Goal: Check status

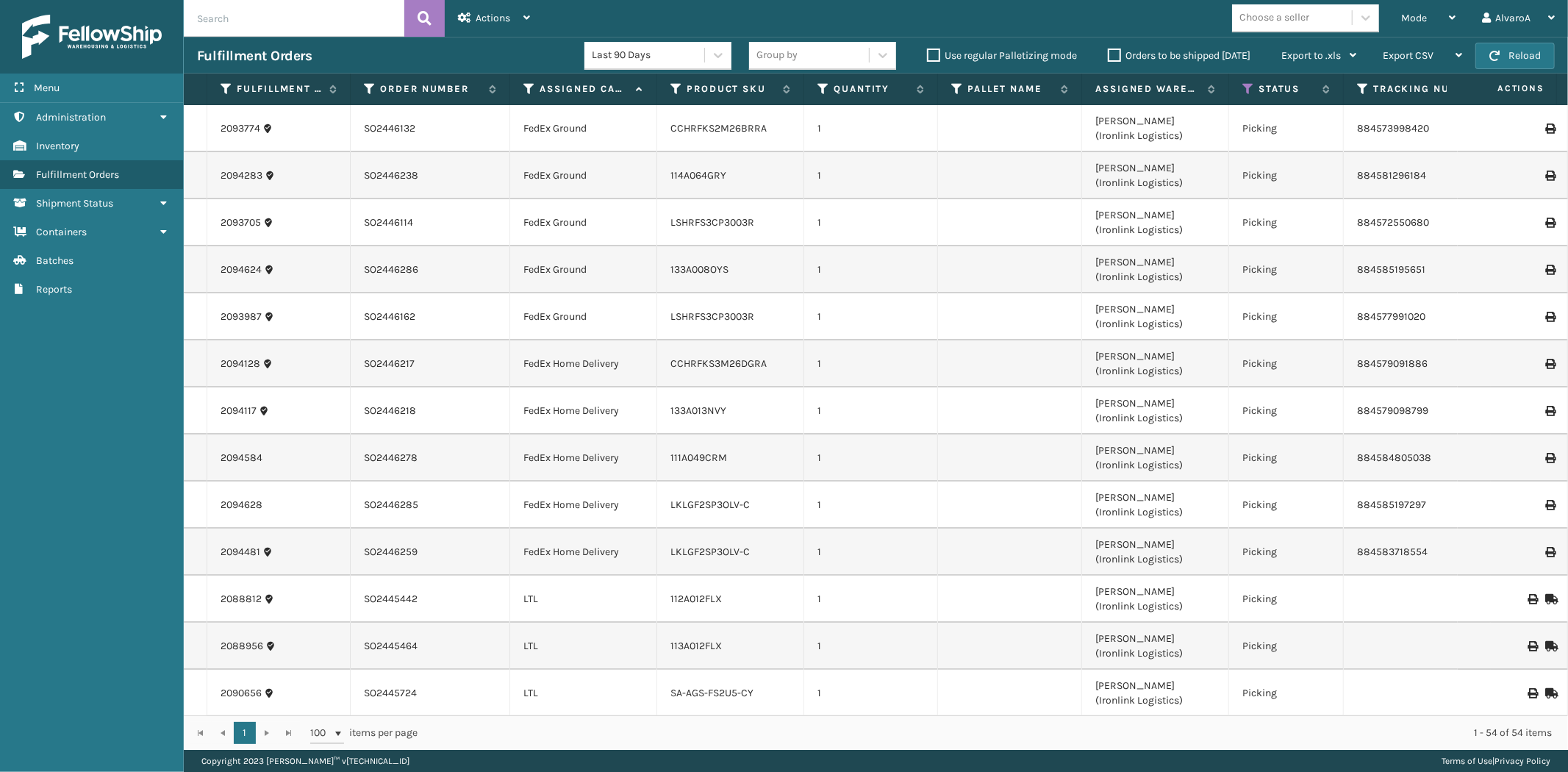
click at [1114, 57] on label "Orders to be shipped [DATE]" at bounding box center [1179, 55] width 143 height 13
click at [1109, 57] on input "Orders to be shipped [DATE]" at bounding box center [1108, 52] width 1 height 10
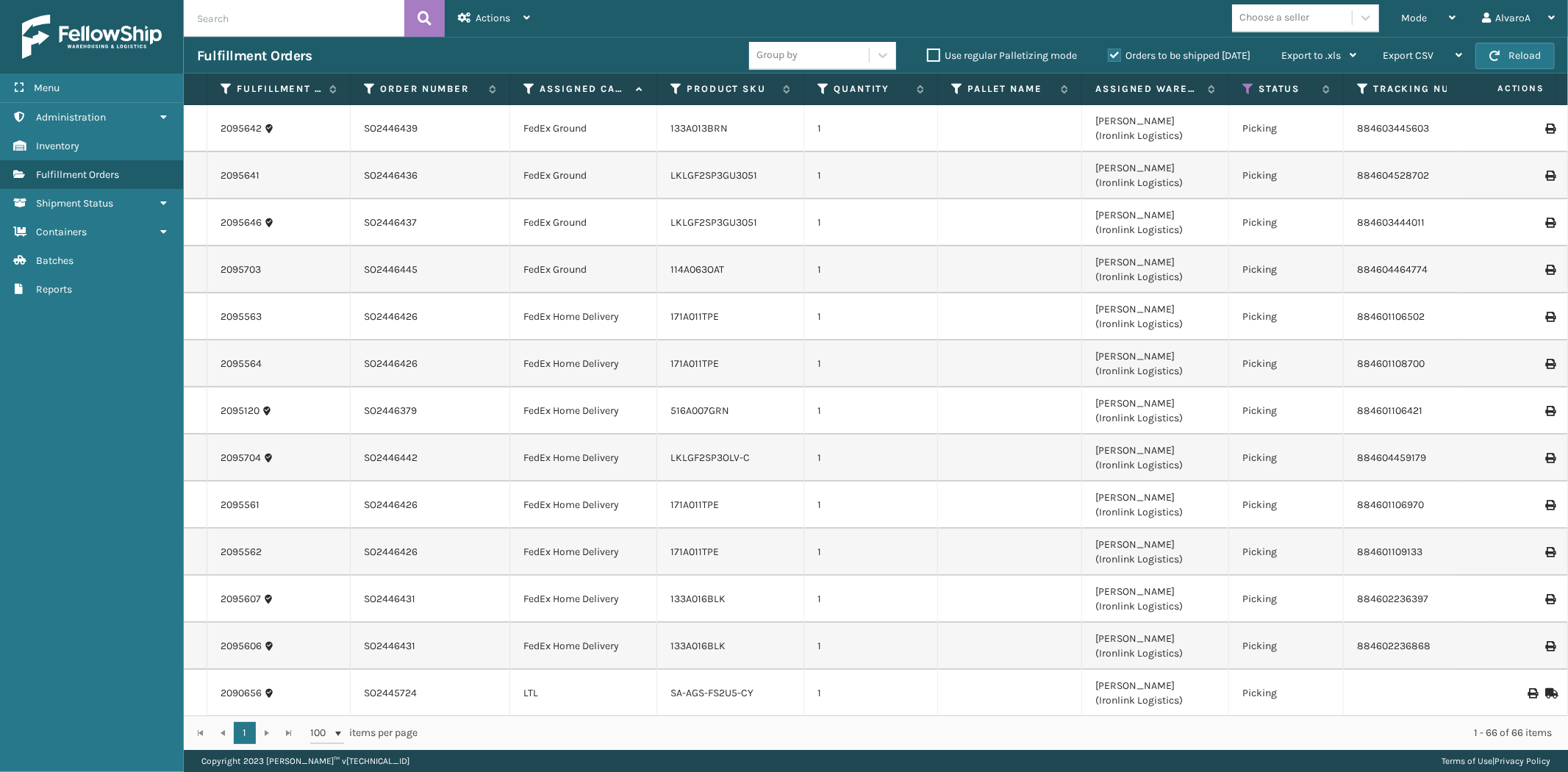
click at [1114, 57] on label "Orders to be shipped [DATE]" at bounding box center [1179, 55] width 143 height 13
click at [1109, 57] on input "Orders to be shipped [DATE]" at bounding box center [1108, 52] width 1 height 10
click at [1114, 57] on label "Orders to be shipped [DATE]" at bounding box center [1179, 55] width 143 height 13
click at [1109, 57] on input "Orders to be shipped [DATE]" at bounding box center [1108, 52] width 1 height 10
click at [1114, 57] on label "Orders to be shipped [DATE]" at bounding box center [1179, 55] width 143 height 13
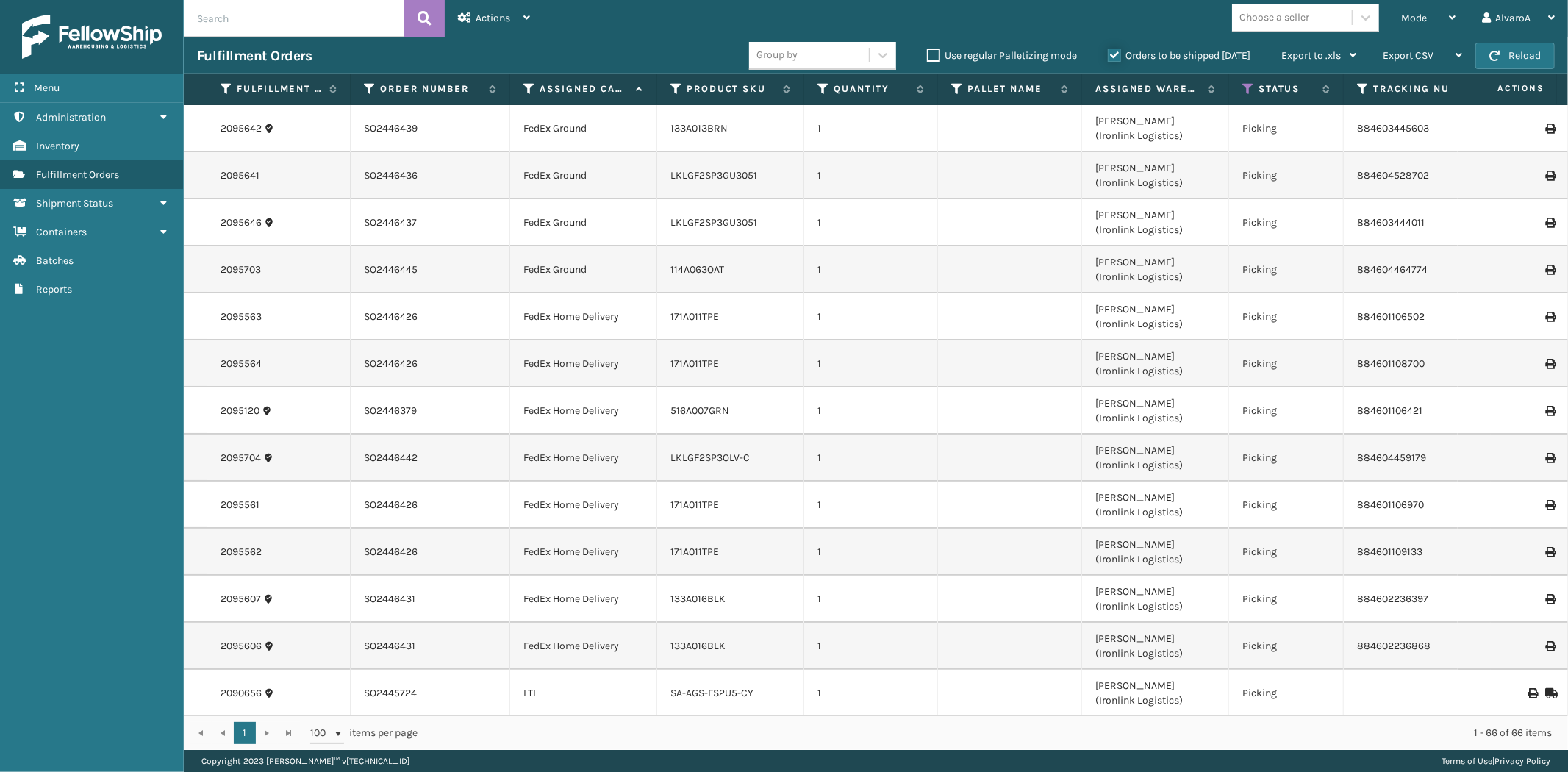
click at [1109, 57] on input "Orders to be shipped [DATE]" at bounding box center [1108, 52] width 1 height 10
click at [1246, 87] on icon at bounding box center [1249, 89] width 12 height 13
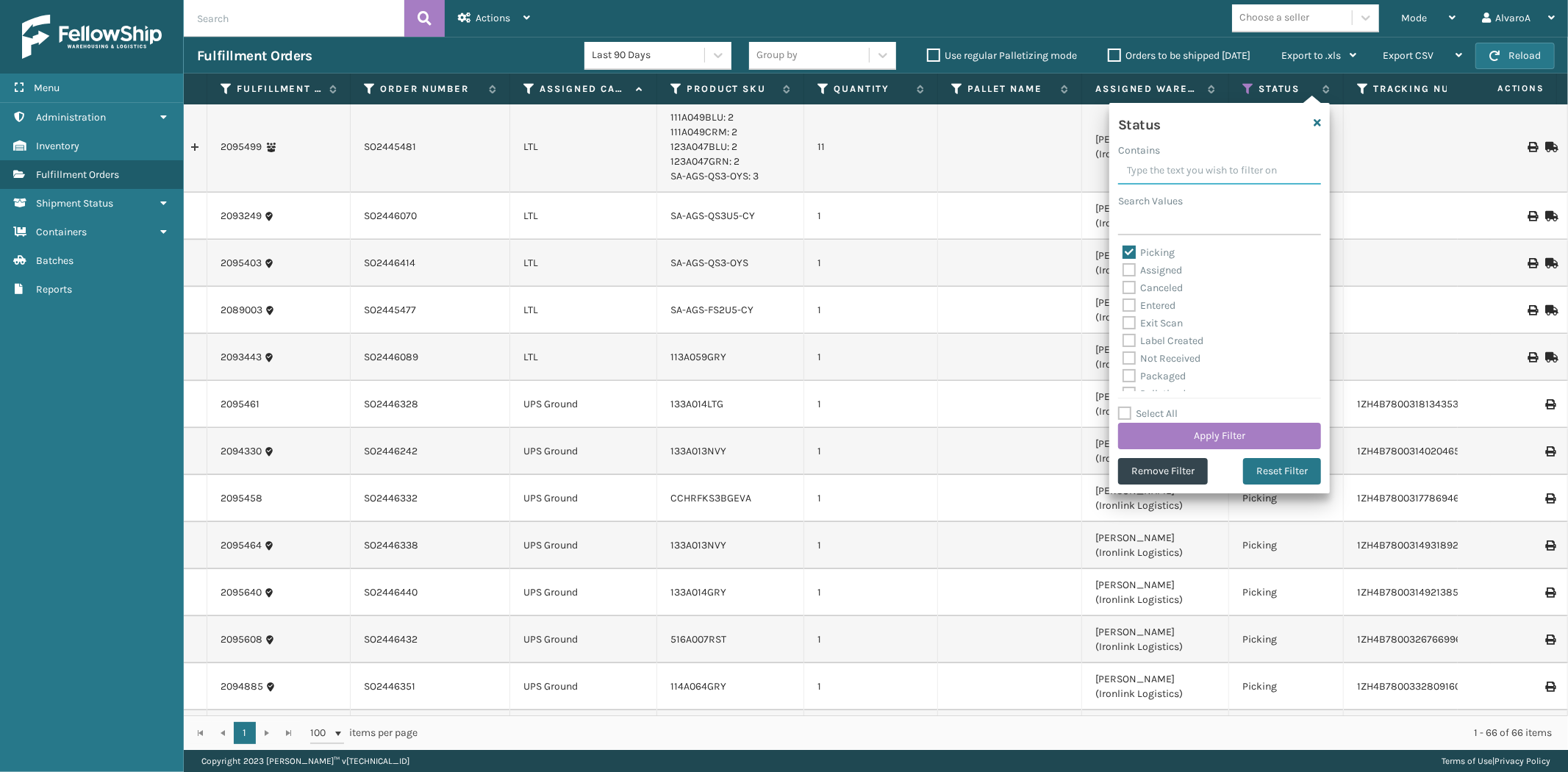
scroll to position [2651, 0]
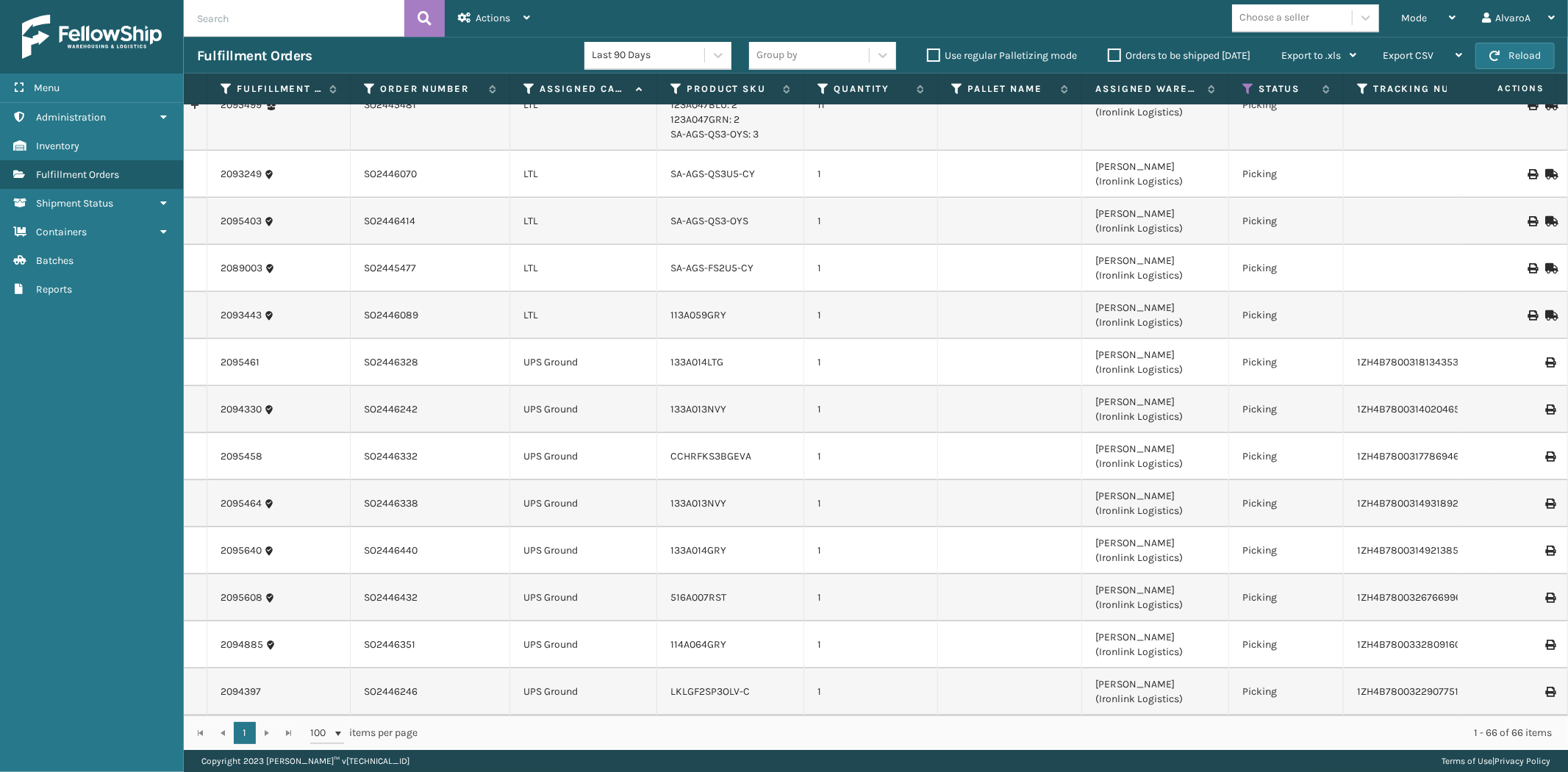
click at [968, 457] on td at bounding box center [1010, 456] width 144 height 47
click at [551, 402] on td "UPS Ground" at bounding box center [584, 409] width 147 height 47
click at [565, 485] on td "UPS Ground" at bounding box center [584, 503] width 147 height 47
click at [559, 579] on td "UPS Ground" at bounding box center [584, 598] width 147 height 47
